Goal: Task Accomplishment & Management: Complete application form

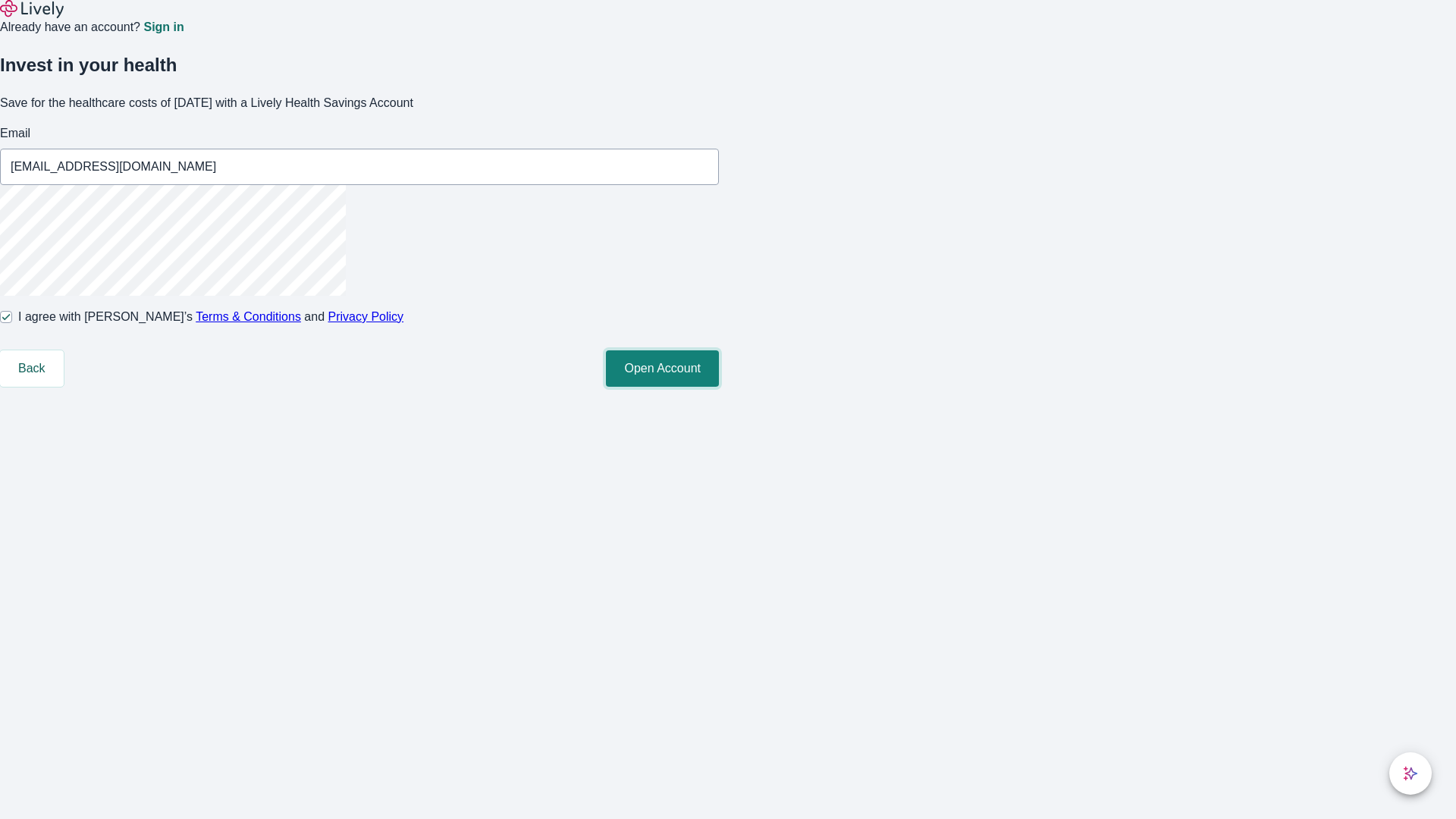
click at [719, 387] on button "Open Account" at bounding box center [662, 369] width 113 height 36
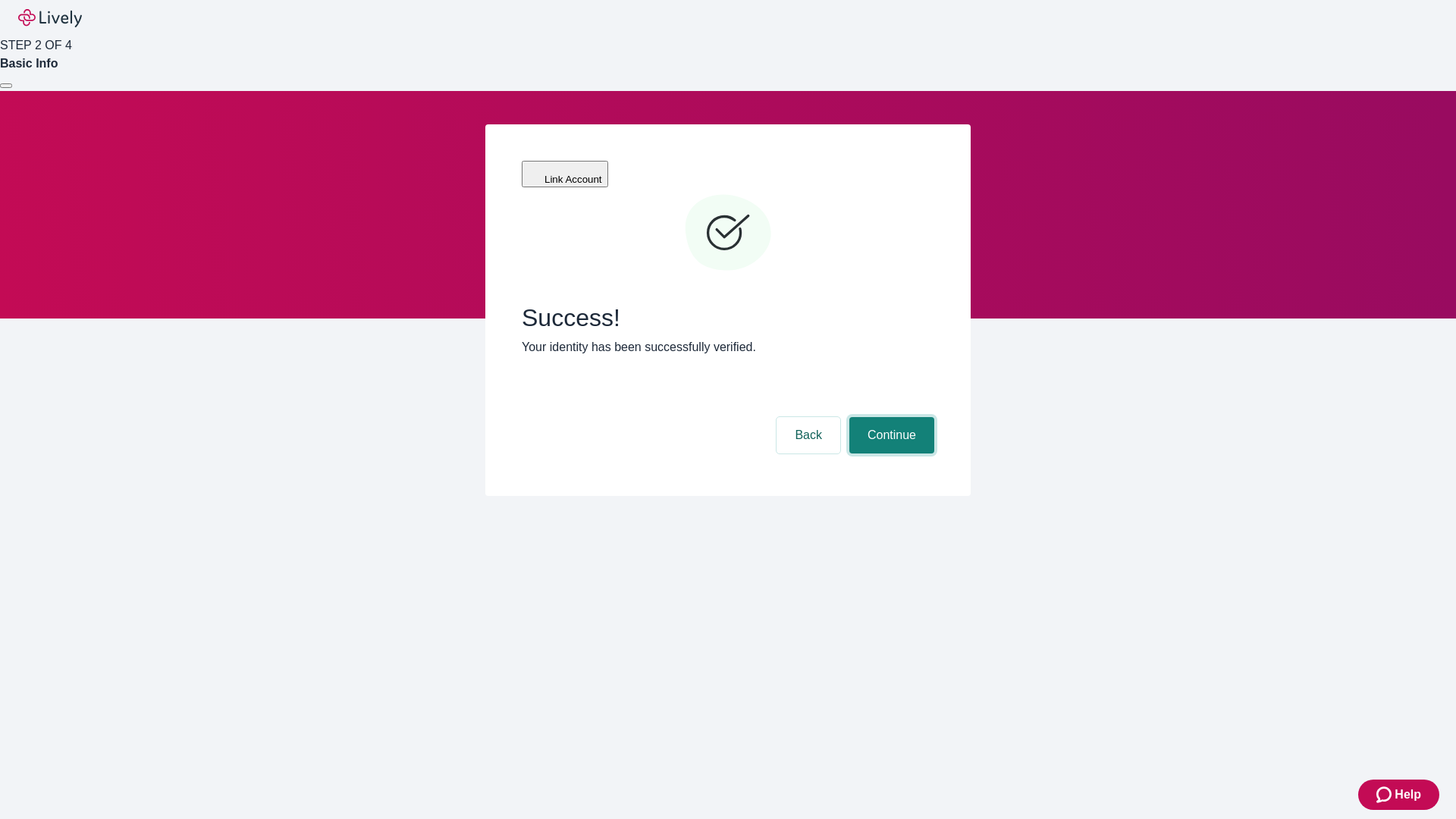
click at [889, 418] on button "Continue" at bounding box center [891, 436] width 85 height 36
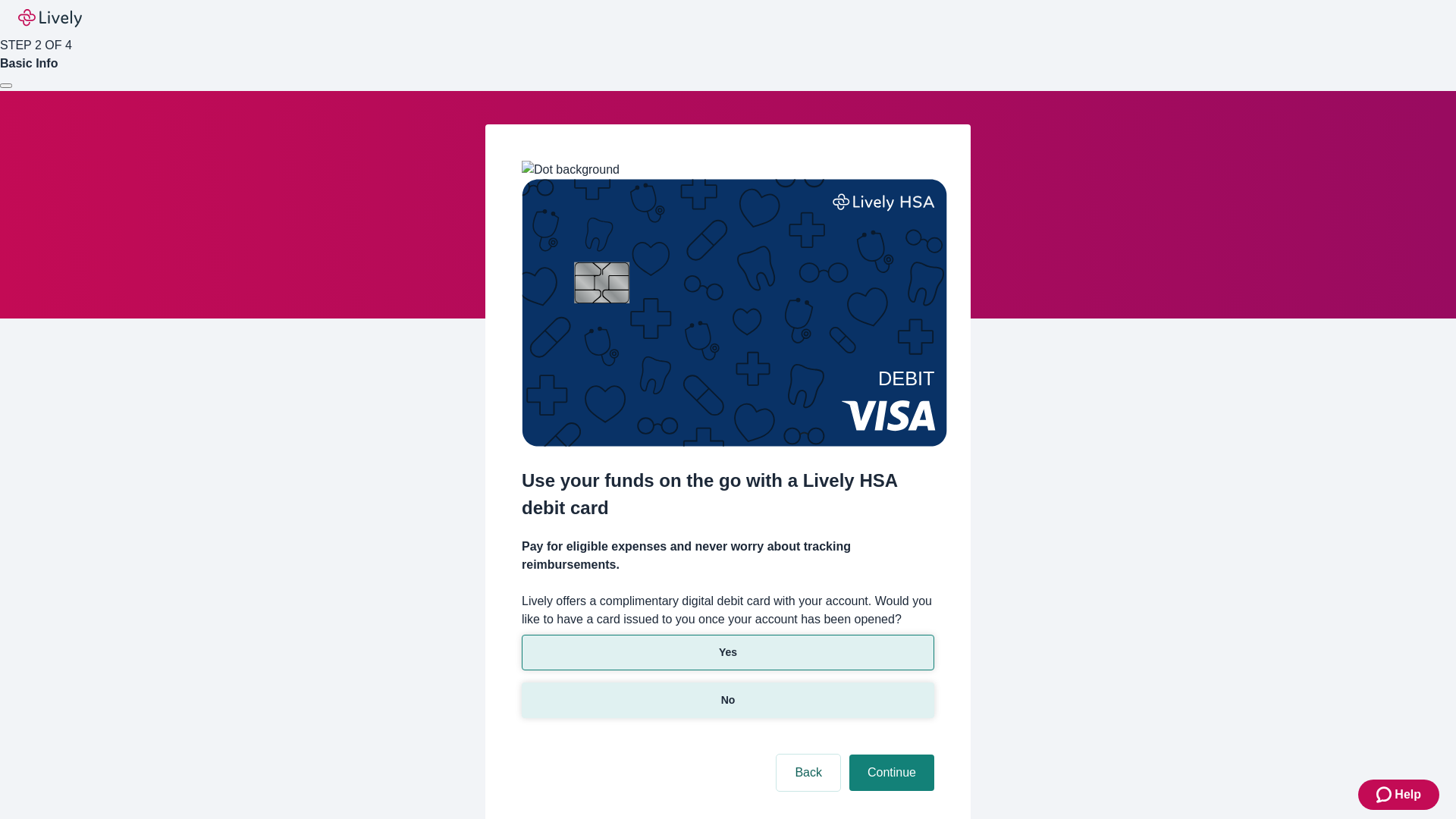
click at [727, 693] on p "No" at bounding box center [728, 700] width 14 height 16
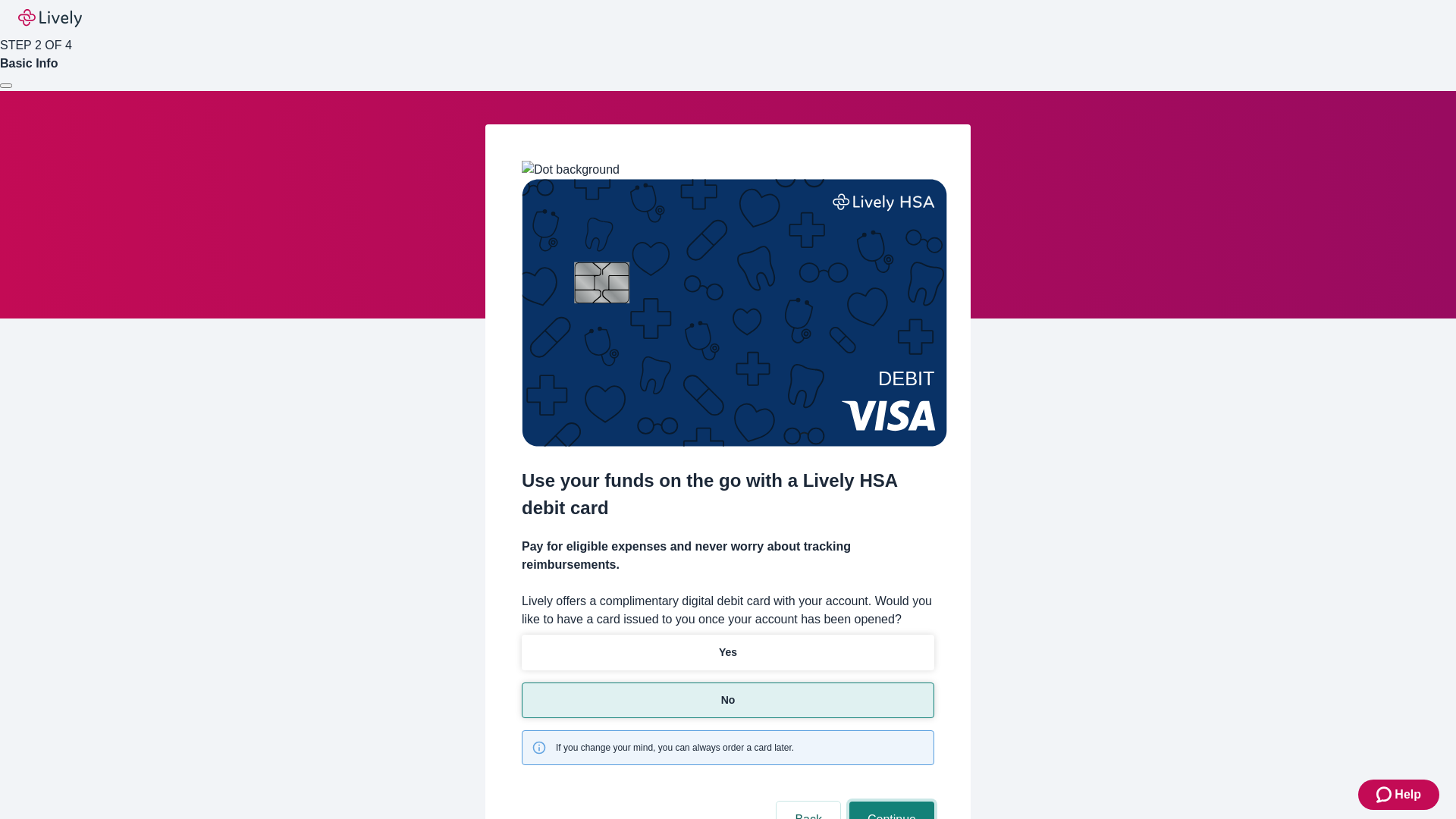
click at [889, 802] on button "Continue" at bounding box center [891, 820] width 85 height 36
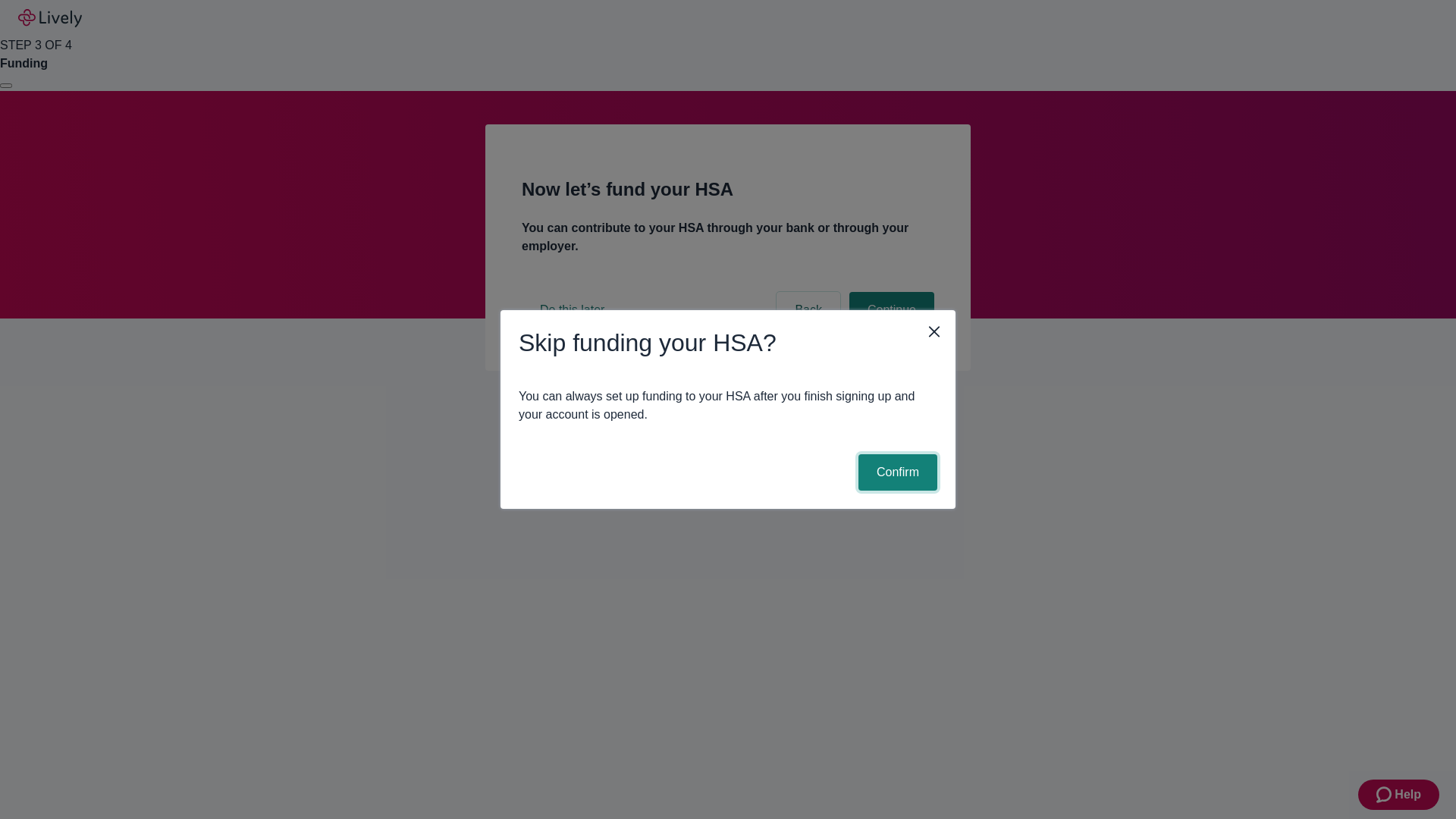
click at [896, 473] on button "Confirm" at bounding box center [898, 473] width 79 height 36
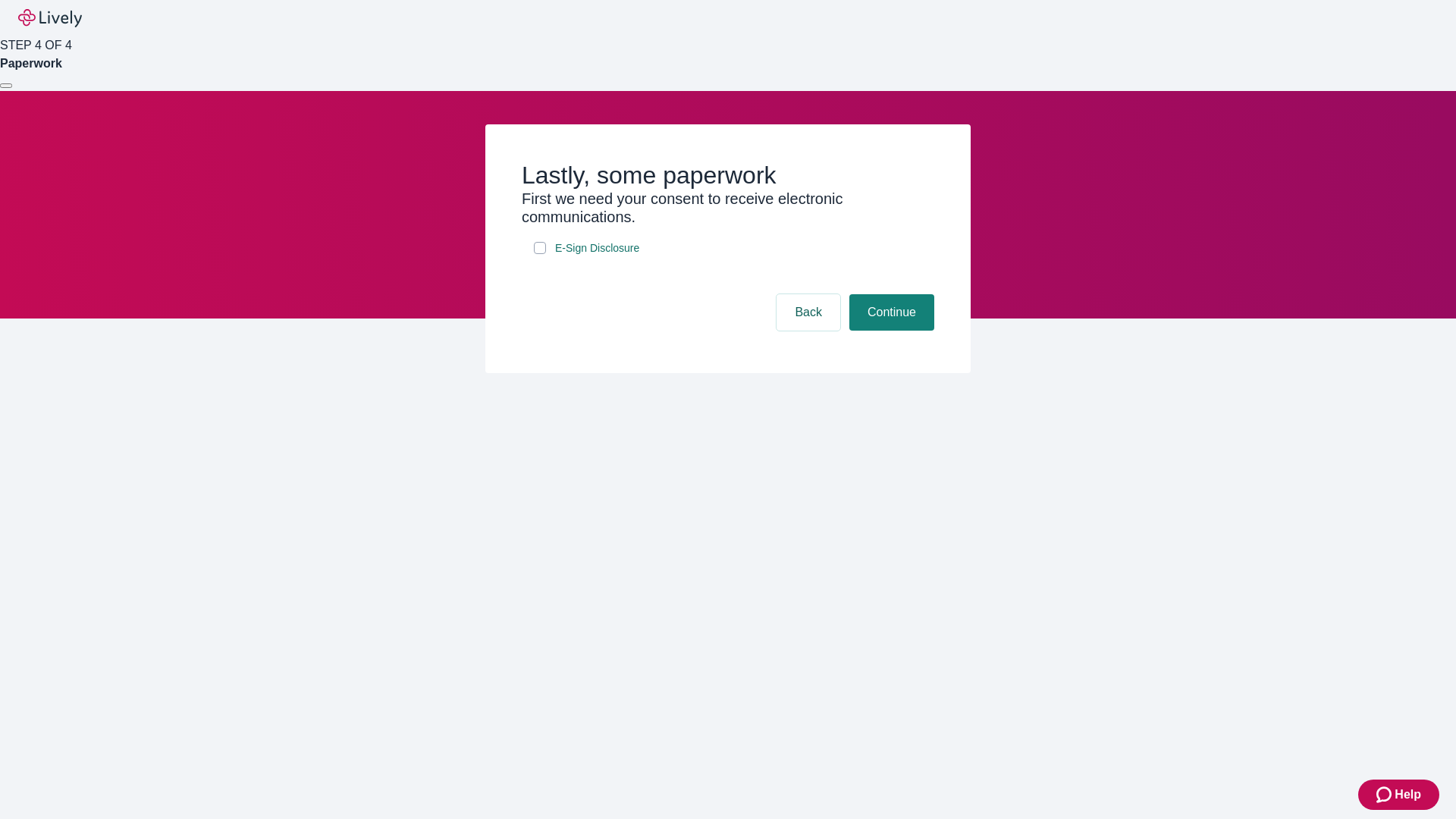
click at [540, 254] on input "E-Sign Disclosure" at bounding box center [540, 248] width 12 height 12
checkbox input "true"
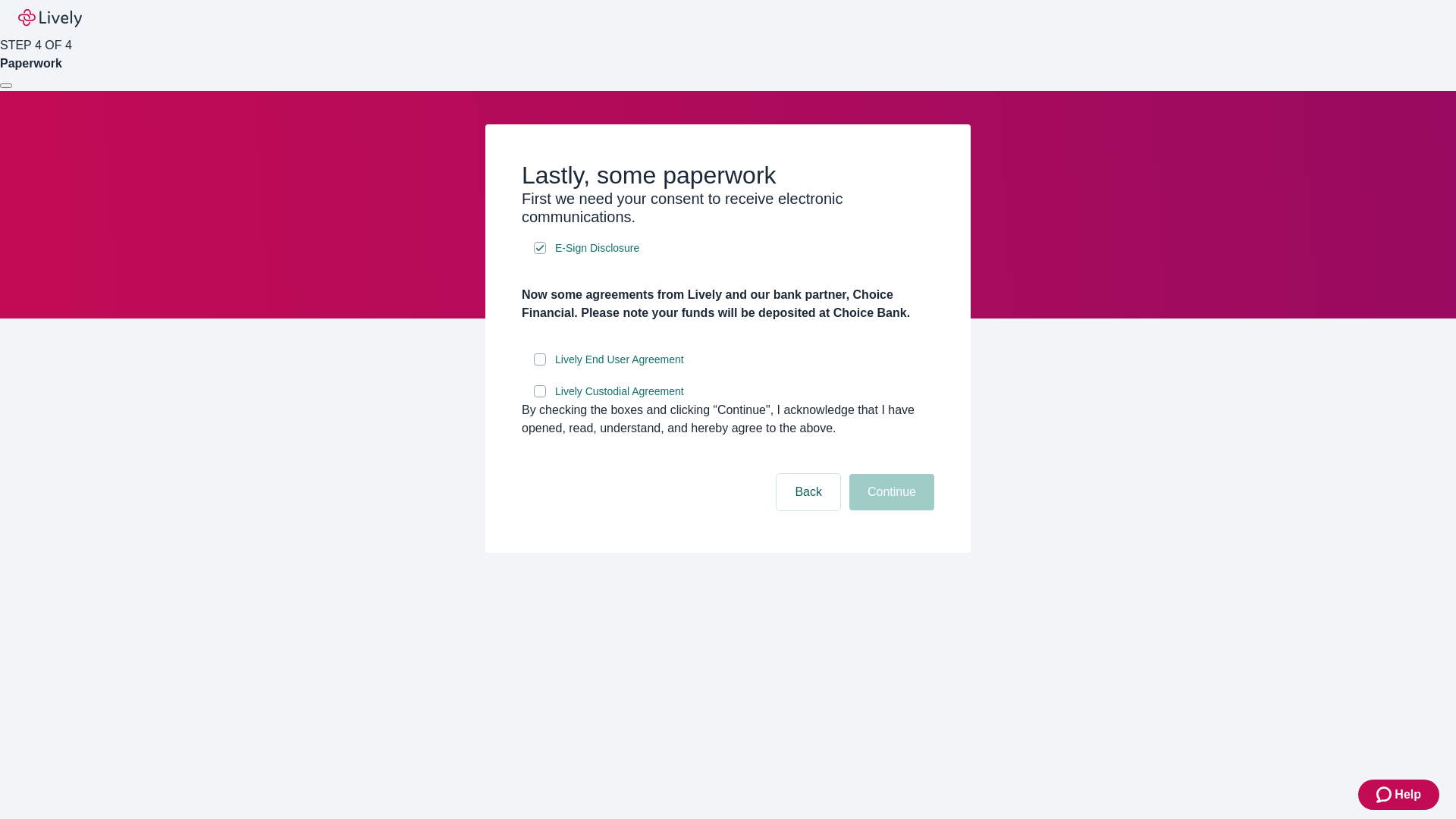
click at [540, 366] on input "Lively End User Agreement" at bounding box center [540, 359] width 12 height 12
checkbox input "true"
click at [540, 398] on input "Lively Custodial Agreement" at bounding box center [540, 391] width 12 height 12
checkbox input "true"
click at [889, 510] on button "Continue" at bounding box center [891, 492] width 85 height 36
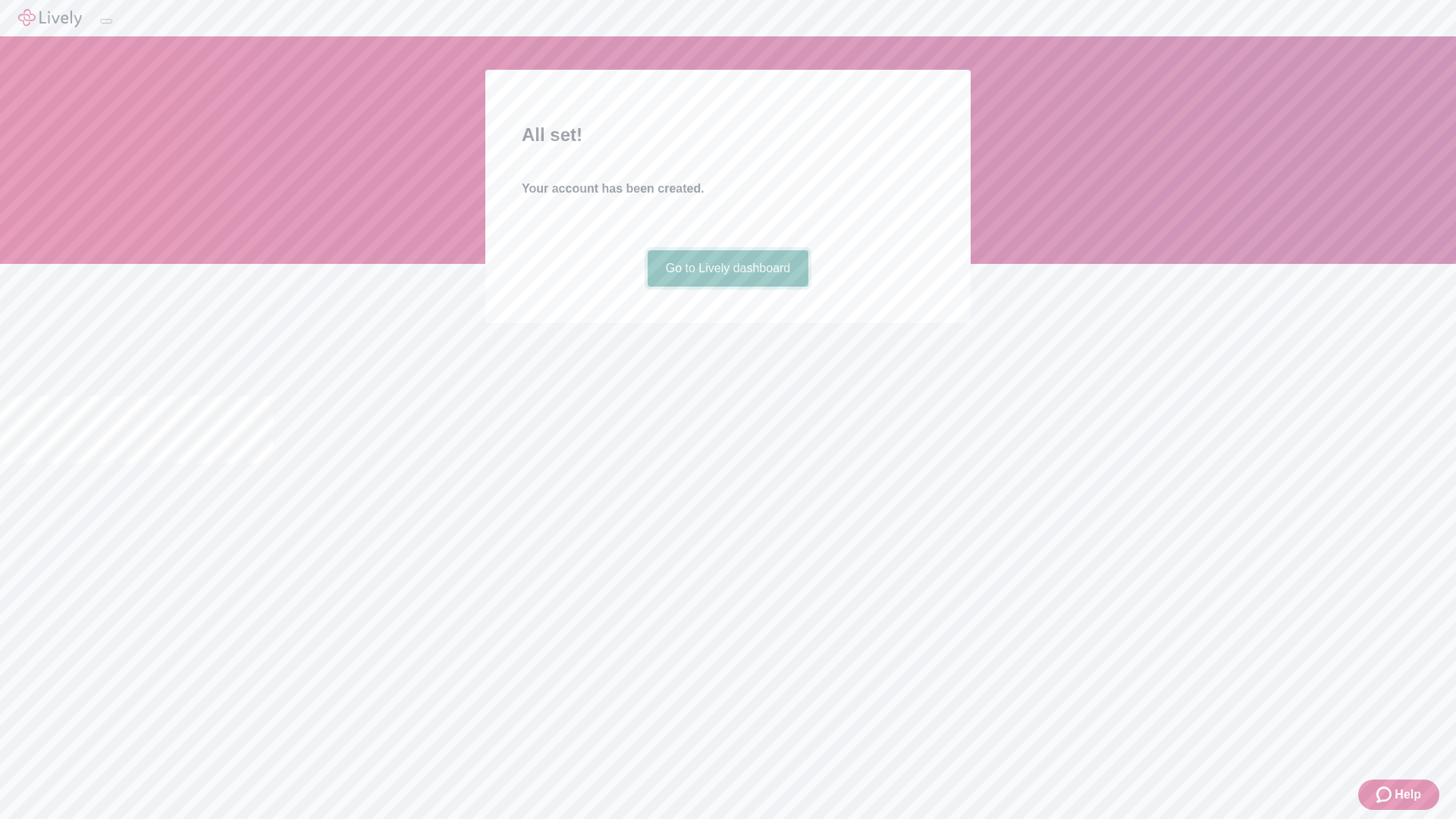
click at [727, 287] on link "Go to Lively dashboard" at bounding box center [728, 269] width 161 height 36
